Goal: Find specific page/section: Find specific page/section

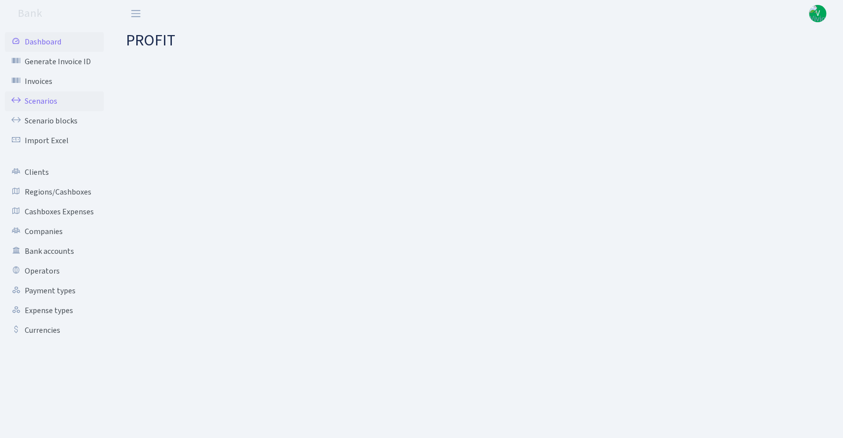
click at [34, 98] on link "Scenarios" at bounding box center [54, 101] width 99 height 20
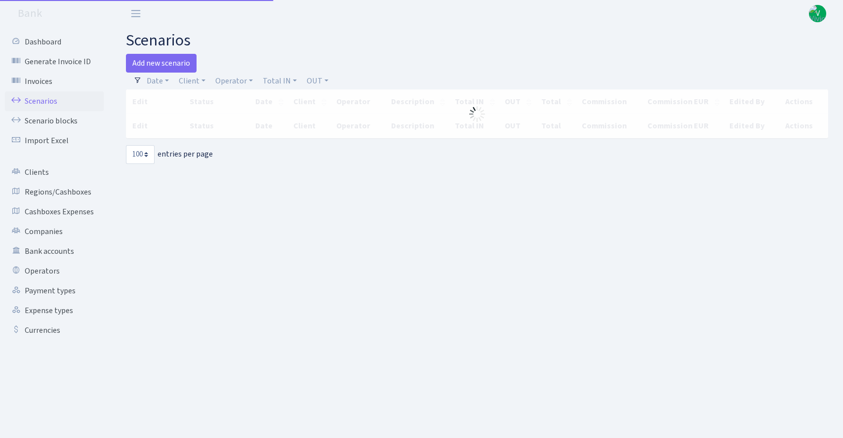
select select "100"
